Goal: Task Accomplishment & Management: Use online tool/utility

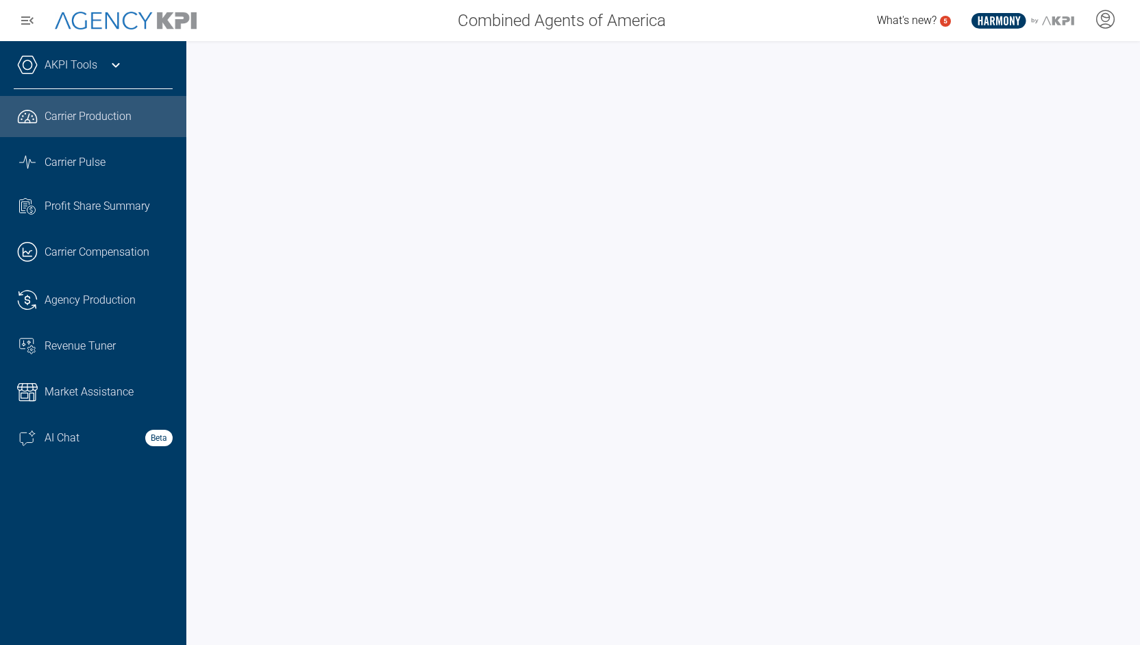
click at [103, 79] on div "AKPI Tools" at bounding box center [93, 72] width 159 height 34
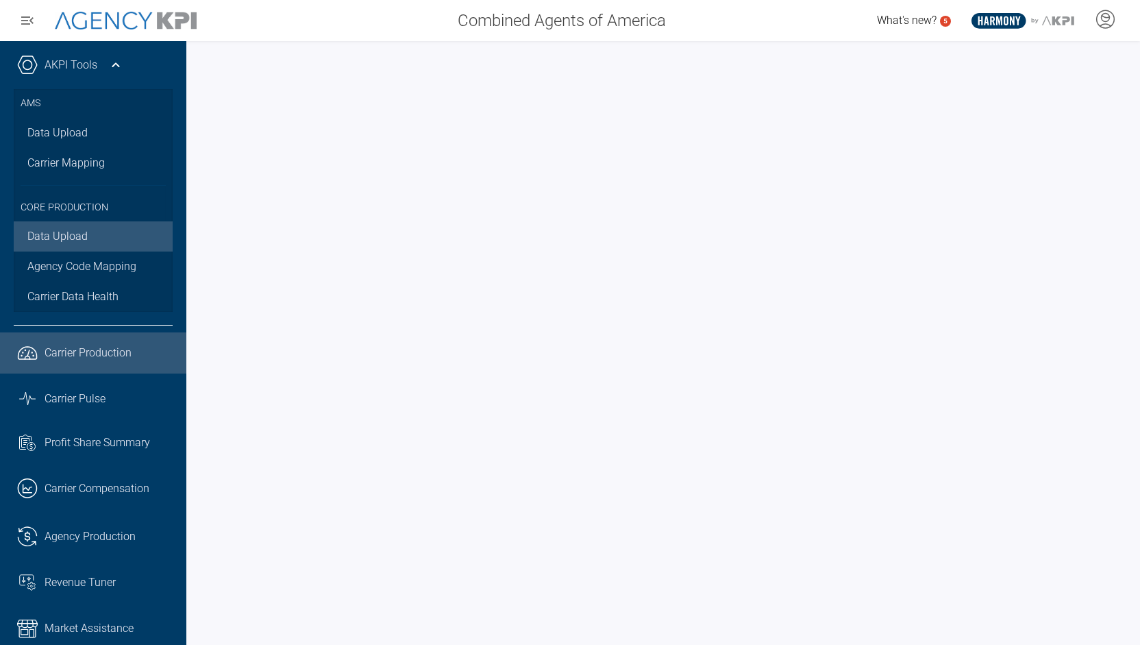
click at [52, 229] on link "Data Upload" at bounding box center [93, 236] width 159 height 30
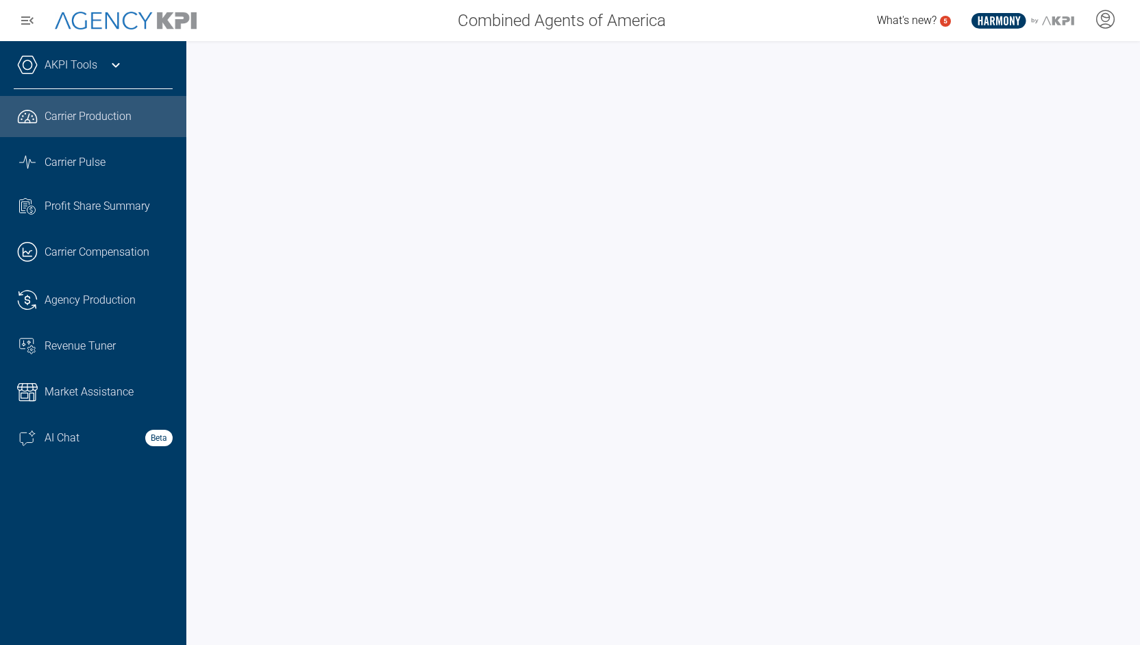
click at [110, 76] on div "AKPI Tools" at bounding box center [93, 72] width 159 height 34
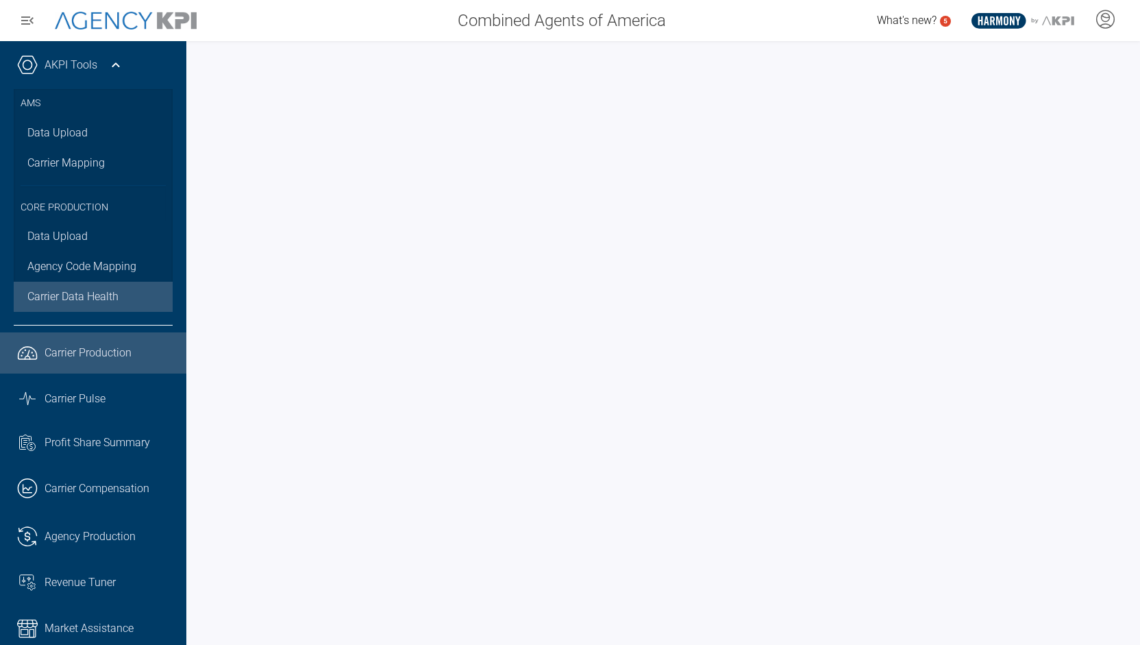
click at [85, 286] on link "Carrier Data Health" at bounding box center [93, 297] width 159 height 30
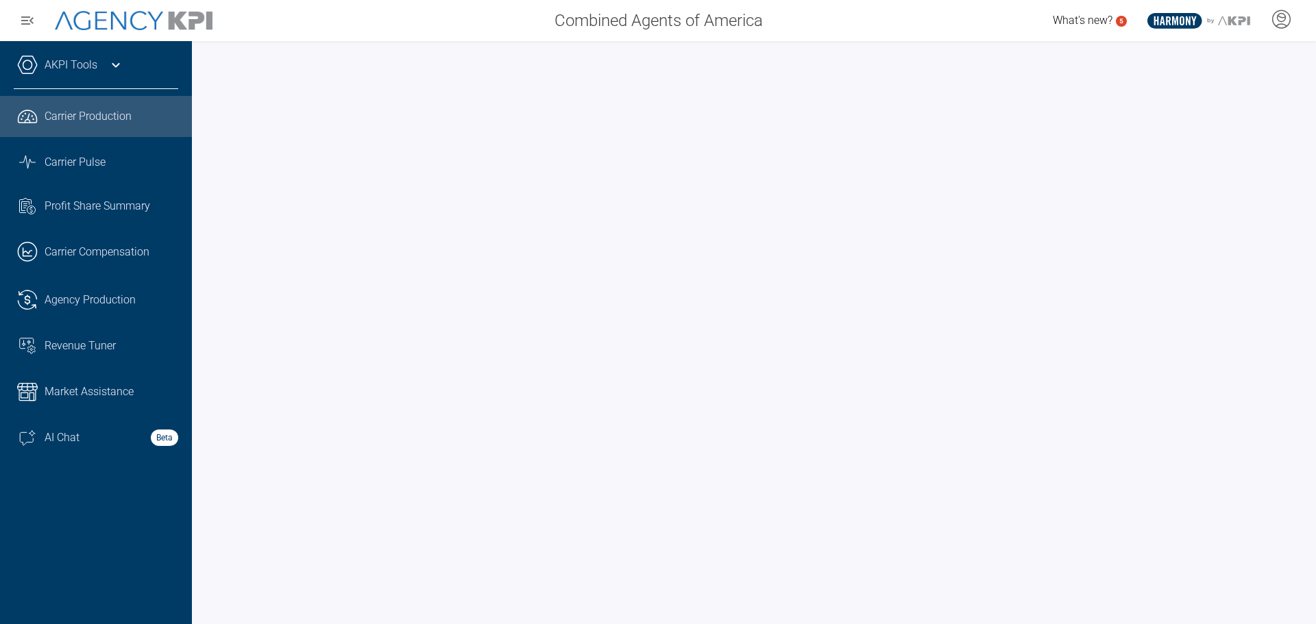
click at [76, 53] on div "AKPI Tools AMS Data Upload Carrier Mapping AMS Data Health Core Production Data…" at bounding box center [96, 332] width 192 height 583
click at [75, 64] on link "AKPI Tools" at bounding box center [71, 65] width 53 height 16
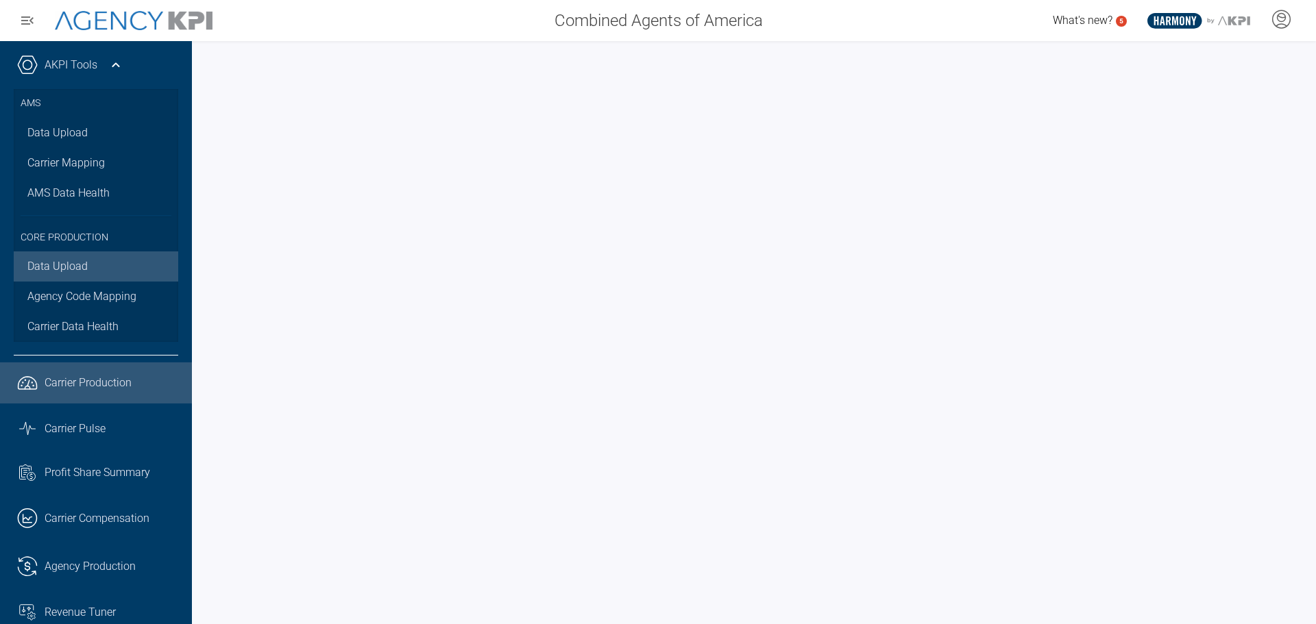
click at [58, 269] on link "Data Upload" at bounding box center [96, 267] width 164 height 30
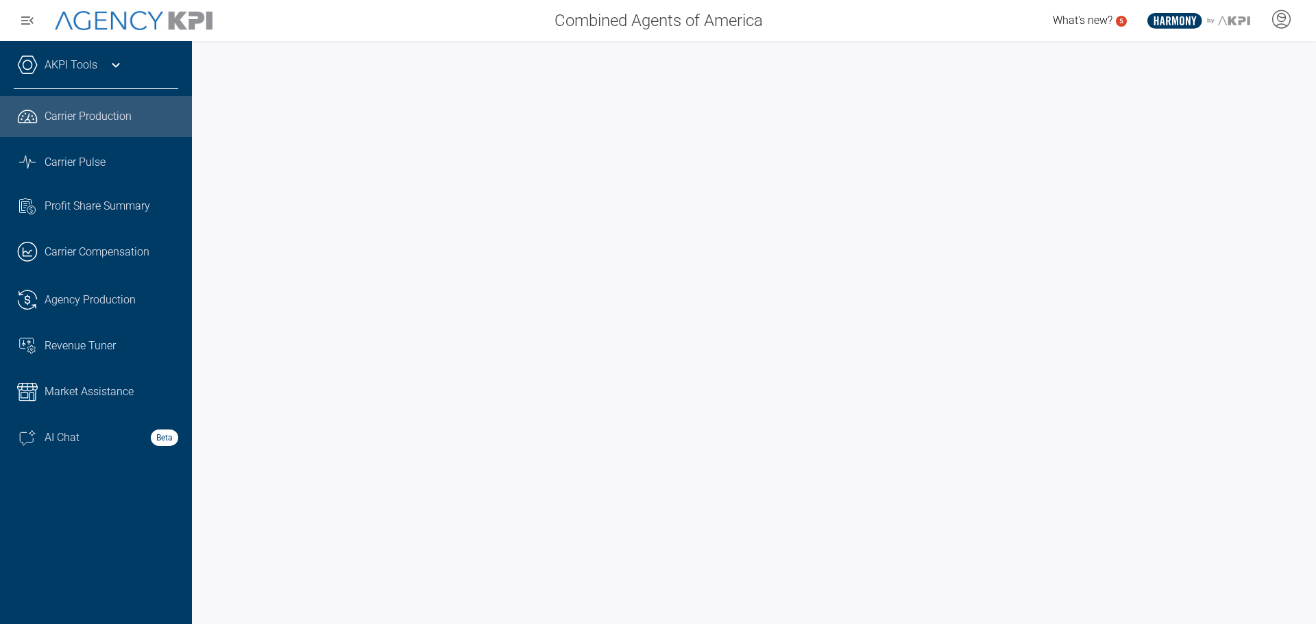
click at [75, 54] on div "AKPI Tools AMS Data Upload Carrier Mapping AMS Data Health Core Production Data…" at bounding box center [96, 332] width 192 height 583
click at [75, 53] on div "AKPI Tools AMS Data Upload Carrier Mapping AMS Data Health Core Production Data…" at bounding box center [96, 332] width 192 height 583
click at [80, 66] on link "AKPI Tools" at bounding box center [71, 65] width 53 height 16
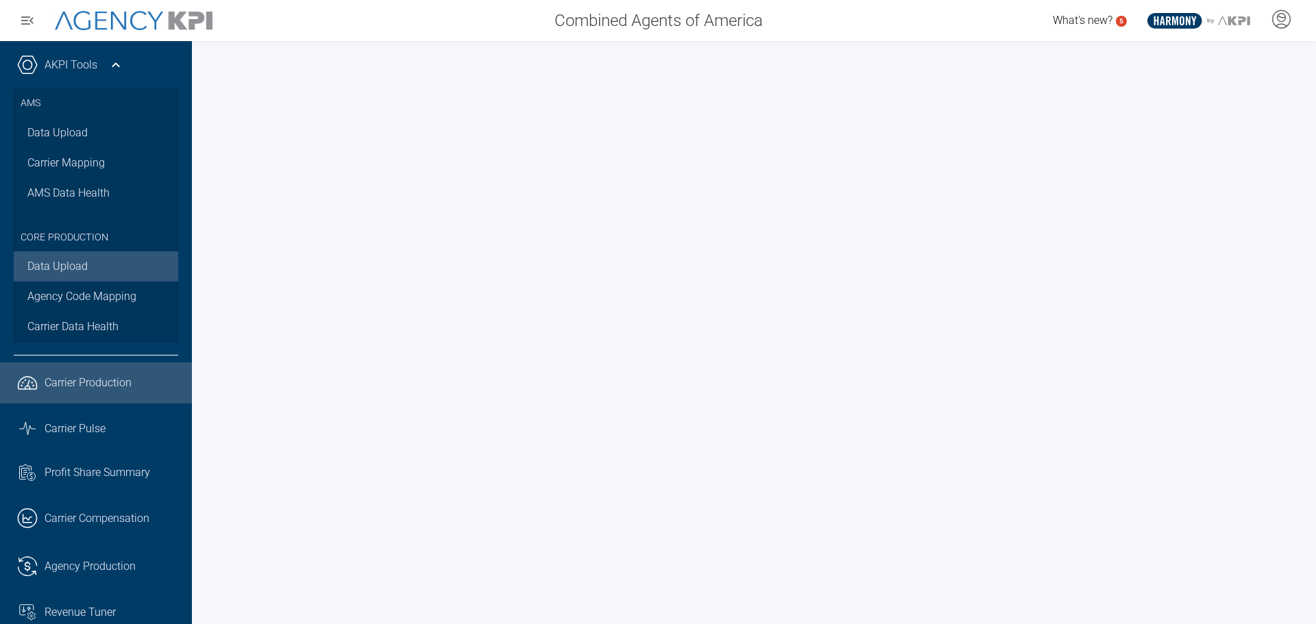
click at [73, 262] on link "Data Upload" at bounding box center [96, 267] width 164 height 30
